Goal: Information Seeking & Learning: Understand process/instructions

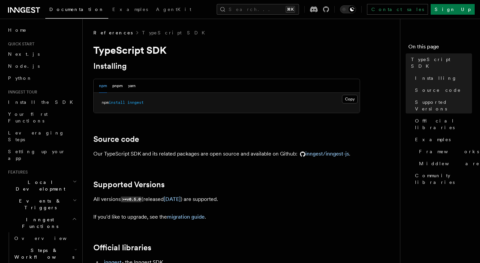
click at [125, 103] on span "install" at bounding box center [117, 102] width 16 height 5
click at [140, 103] on span "inngest" at bounding box center [135, 102] width 16 height 5
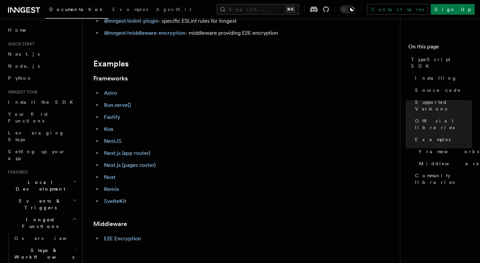
scroll to position [256, 0]
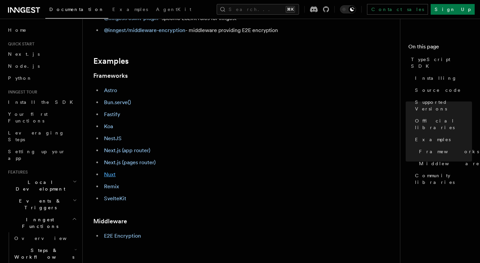
click at [110, 176] on link "Nuxt" at bounding box center [110, 174] width 12 height 6
click at [112, 175] on link "Nuxt" at bounding box center [110, 174] width 12 height 6
click at [112, 8] on span "Examples" at bounding box center [130, 9] width 36 height 5
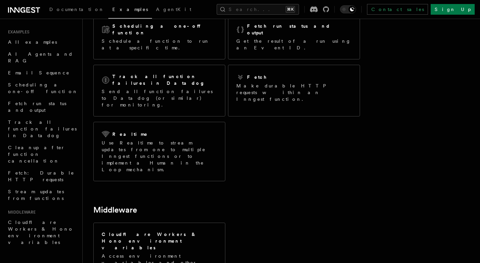
scroll to position [160, 0]
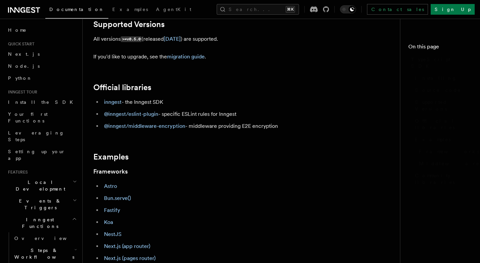
scroll to position [256, 0]
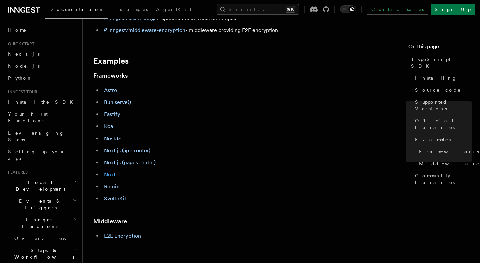
click at [113, 176] on link "Nuxt" at bounding box center [110, 174] width 12 height 6
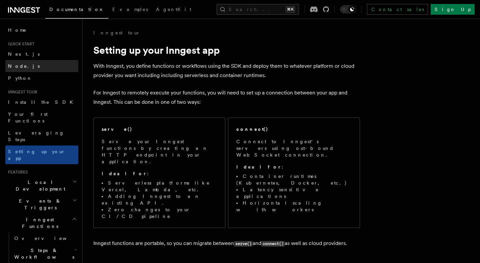
click at [28, 66] on link "Node.js" at bounding box center [41, 66] width 73 height 12
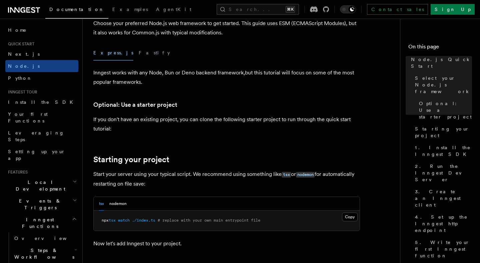
scroll to position [225, 0]
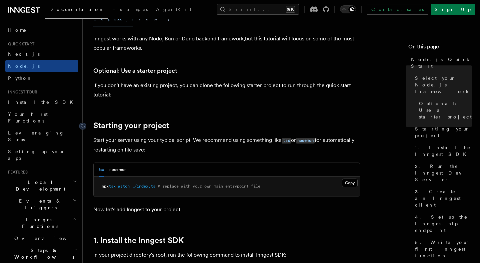
click at [137, 125] on link "Starting your project" at bounding box center [131, 125] width 76 height 9
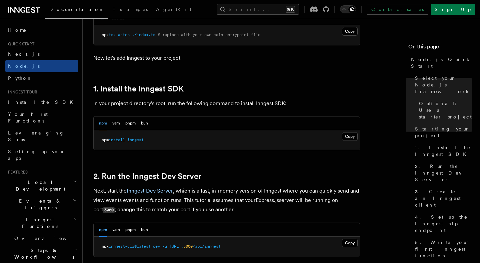
scroll to position [553, 0]
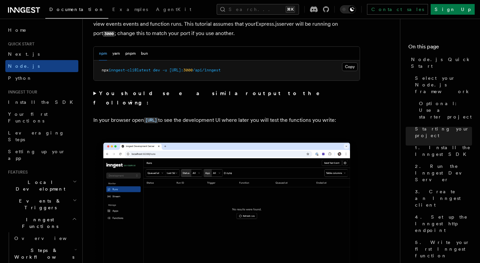
click at [44, 179] on span "Local Development" at bounding box center [38, 185] width 67 height 13
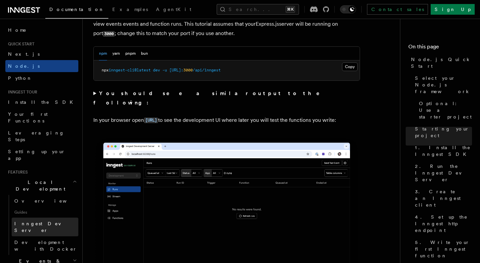
click at [35, 221] on span "Inngest Dev Server" at bounding box center [42, 227] width 57 height 12
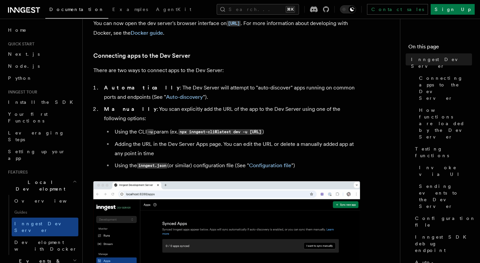
scroll to position [205, 0]
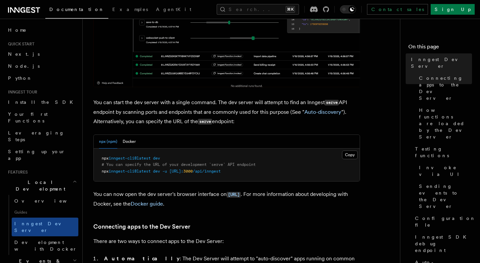
click at [142, 109] on p "You can start the dev server with a single command. The dev server will attempt…" at bounding box center [226, 112] width 267 height 29
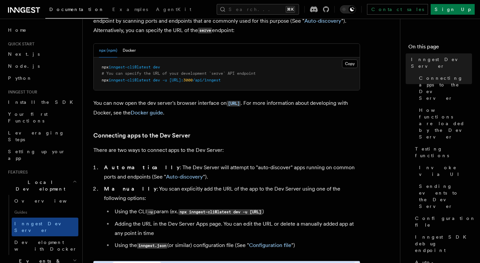
scroll to position [330, 0]
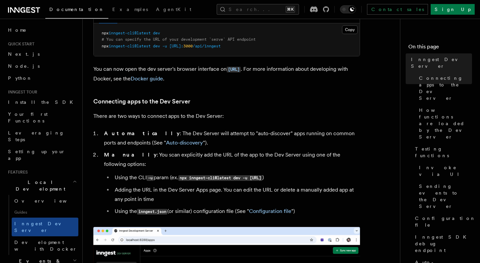
click at [142, 114] on p "There are two ways to connect apps to the Dev Server:" at bounding box center [226, 115] width 267 height 9
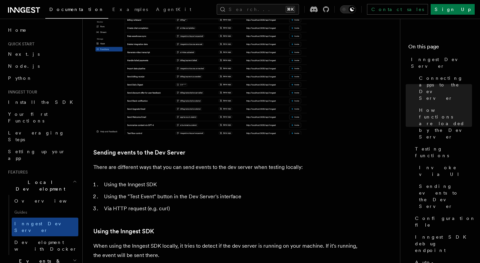
scroll to position [1099, 0]
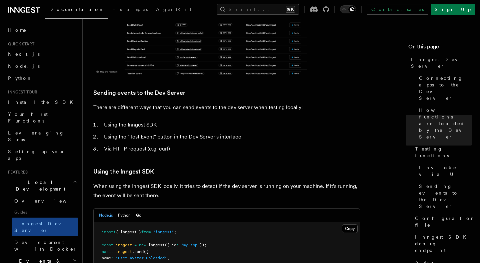
click at [187, 141] on article "Features Local Development Inngest Dev Server The Inngest dev server is an open…" at bounding box center [244, 183] width 302 height 2507
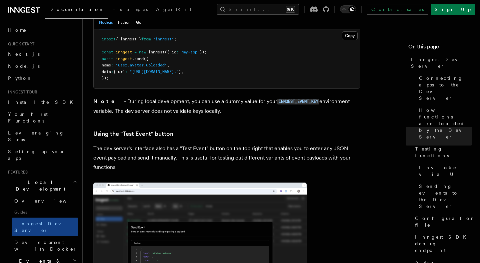
scroll to position [1324, 0]
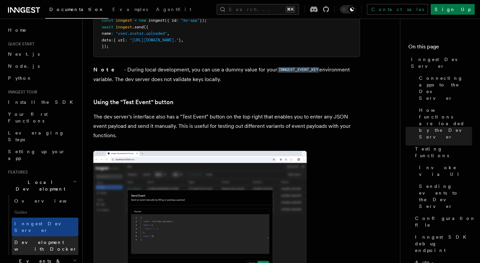
click at [61, 240] on span "Development with Docker" at bounding box center [45, 246] width 63 height 12
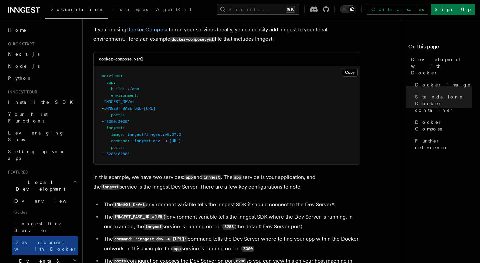
scroll to position [480, 0]
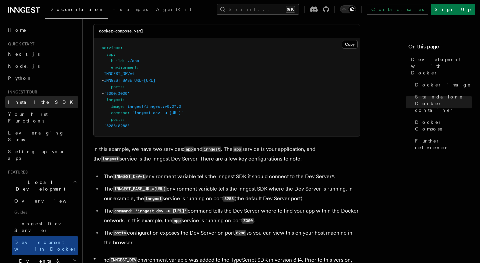
click at [41, 101] on link "Install the SDK" at bounding box center [41, 102] width 73 height 12
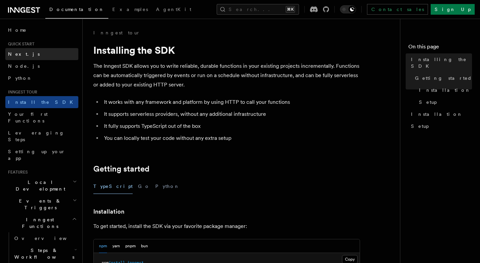
click at [22, 58] on link "Next.js" at bounding box center [41, 54] width 73 height 12
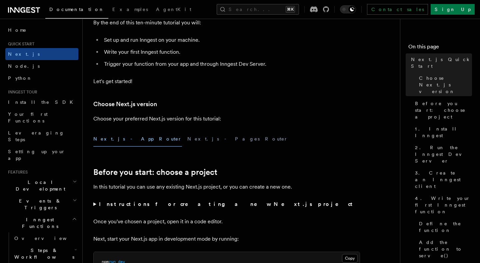
scroll to position [97, 0]
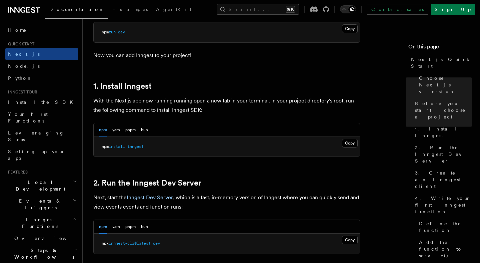
scroll to position [350, 0]
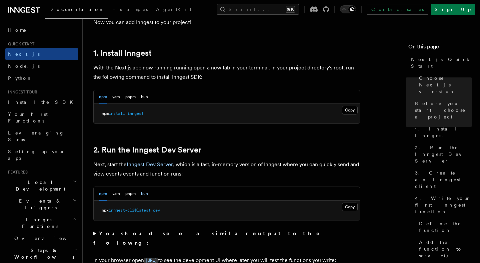
click at [145, 194] on button "bun" at bounding box center [144, 194] width 7 height 14
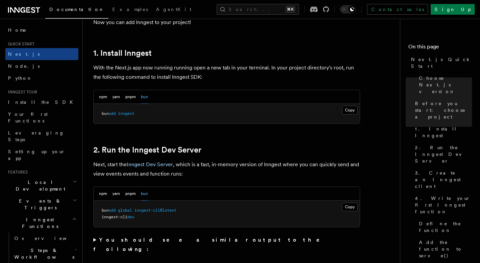
click at [131, 209] on span "global" at bounding box center [125, 210] width 14 height 5
copy code "bun add global inngest-cli@latest"
click at [117, 217] on span "inngest-cli" at bounding box center [115, 217] width 26 height 5
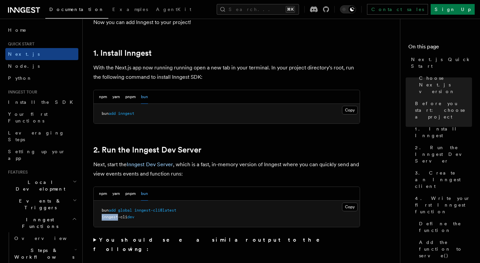
click at [117, 217] on span "inngest-cli" at bounding box center [115, 217] width 26 height 5
copy code "inngest-cli dev"
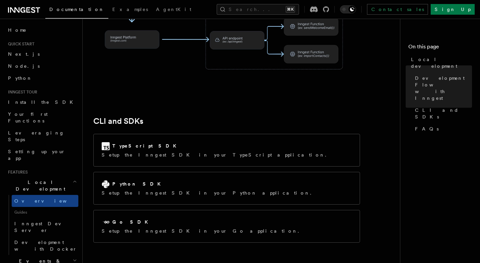
scroll to position [823, 0]
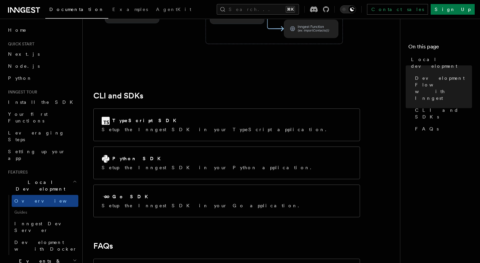
click at [191, 126] on p "Setup the Inngest SDK in your TypeScript application." at bounding box center [216, 129] width 229 height 7
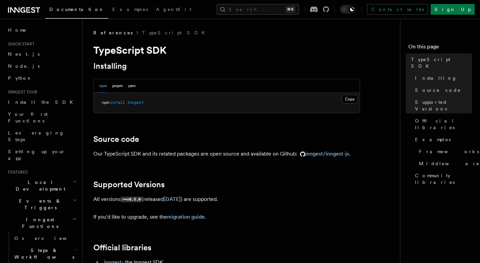
click at [123, 104] on span "install" at bounding box center [117, 102] width 16 height 5
click at [139, 105] on span "inngest" at bounding box center [135, 102] width 16 height 5
copy span "install inngest"
click at [131, 86] on button "yarn" at bounding box center [132, 86] width 8 height 14
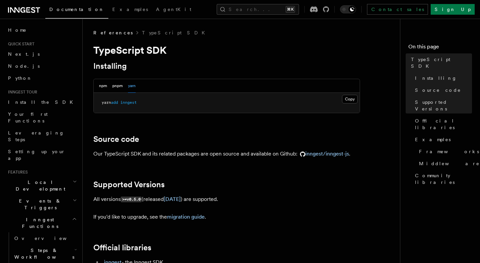
click at [115, 102] on span "add" at bounding box center [114, 102] width 7 height 5
click at [130, 106] on pre "yarn add inngest" at bounding box center [227, 103] width 266 height 20
copy span "add inngest"
